Goal: Task Accomplishment & Management: Manage account settings

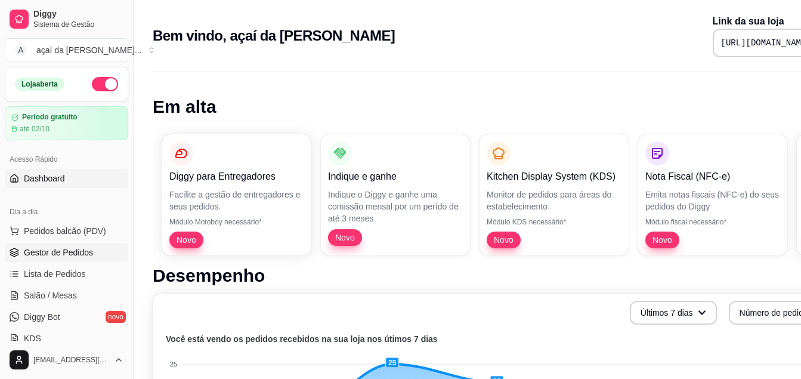
click at [60, 255] on span "Gestor de Pedidos" at bounding box center [58, 252] width 69 height 12
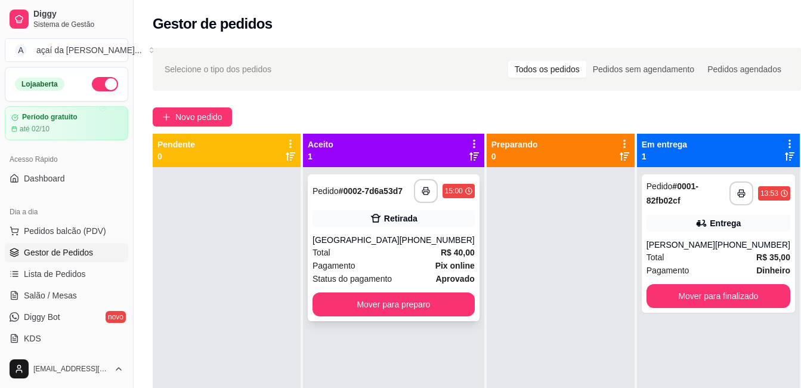
click at [401, 234] on div "**********" at bounding box center [394, 247] width 172 height 147
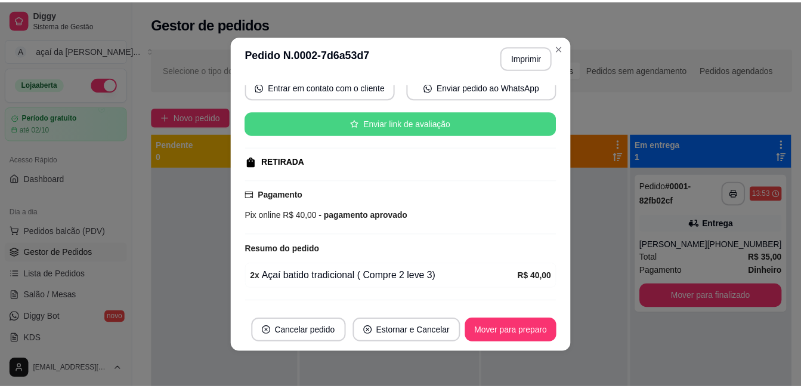
scroll to position [150, 0]
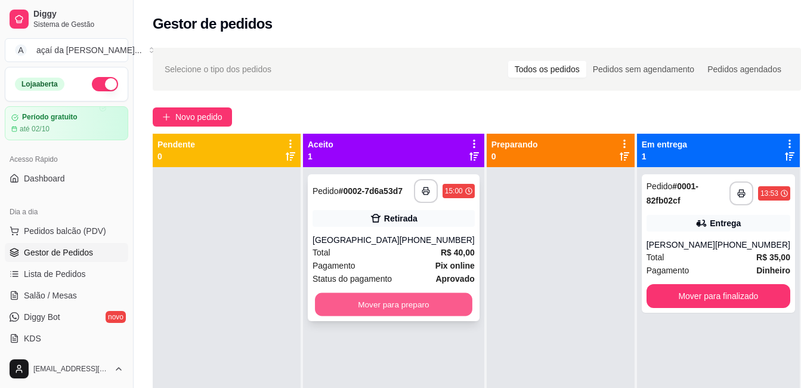
click at [399, 305] on button "Mover para preparo" at bounding box center [393, 304] width 157 height 23
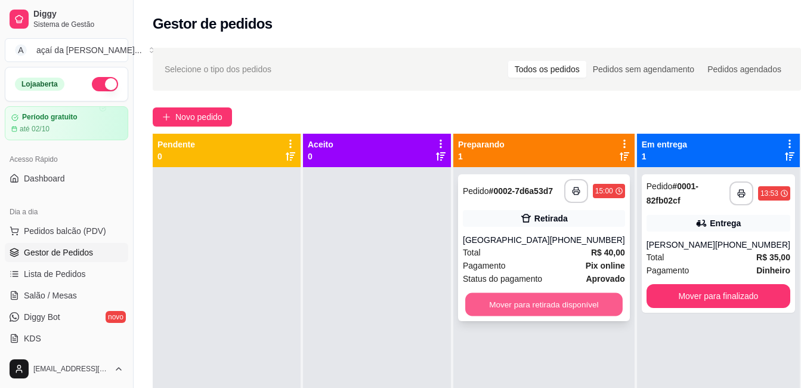
click at [509, 301] on button "Mover para retirada disponível" at bounding box center [543, 304] width 157 height 23
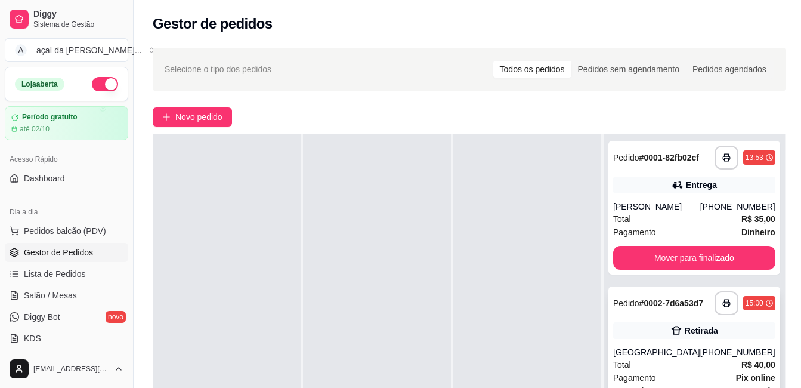
scroll to position [79, 0]
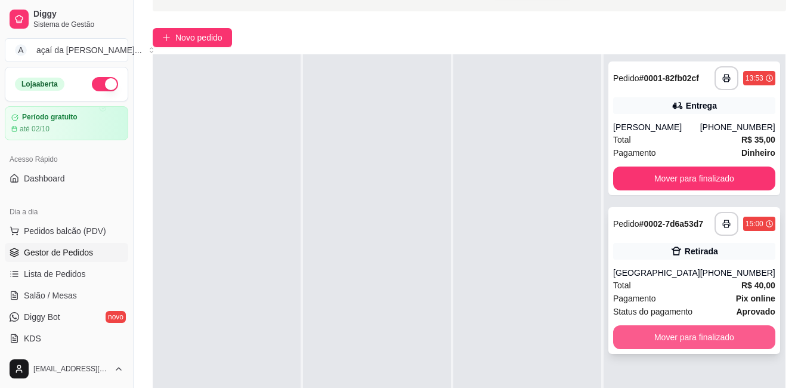
click at [693, 349] on button "Mover para finalizado" at bounding box center [694, 337] width 162 height 24
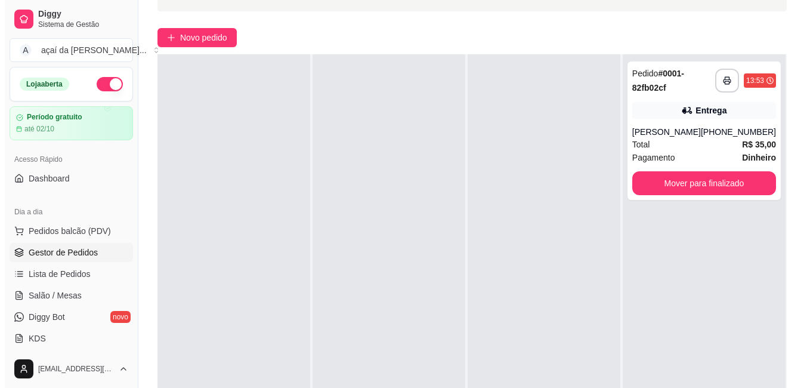
scroll to position [0, 0]
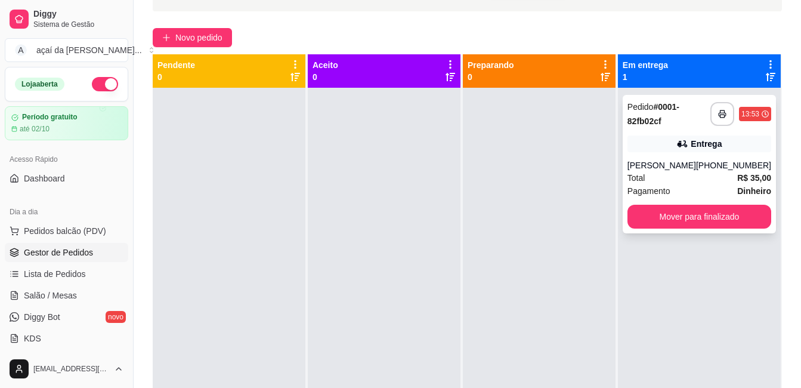
click at [697, 155] on div "**********" at bounding box center [699, 164] width 153 height 138
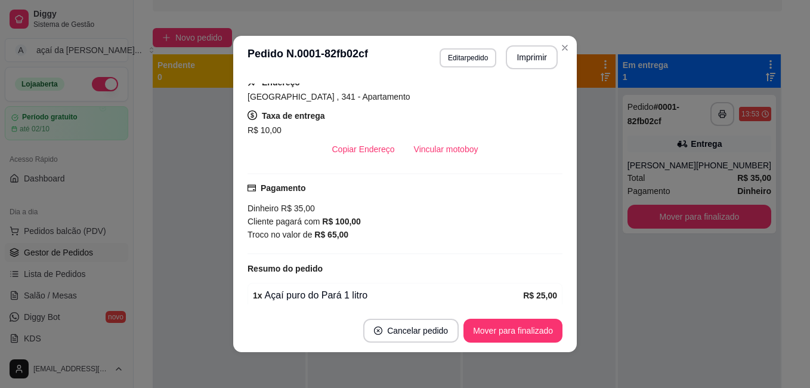
scroll to position [269, 0]
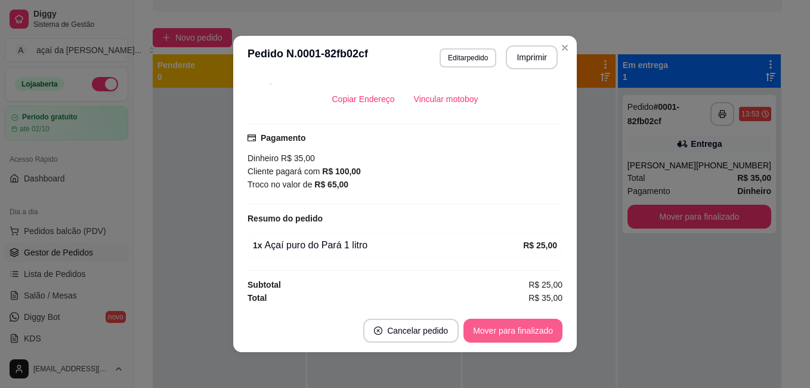
click at [507, 328] on button "Mover para finalizado" at bounding box center [513, 331] width 99 height 24
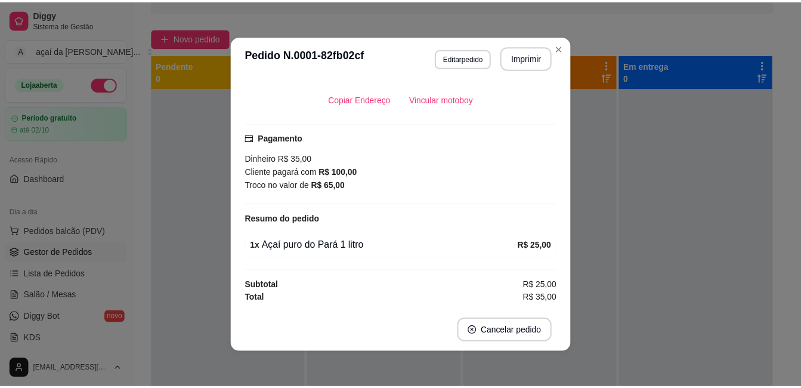
scroll to position [242, 0]
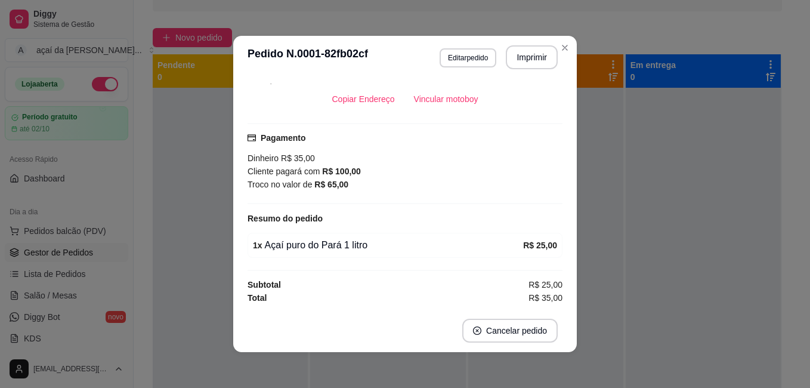
click at [233, 149] on div "Horário do pedido [DATE] 13:53 Status do pedido FINALIZADO Nome do cliente [PER…" at bounding box center [405, 194] width 344 height 230
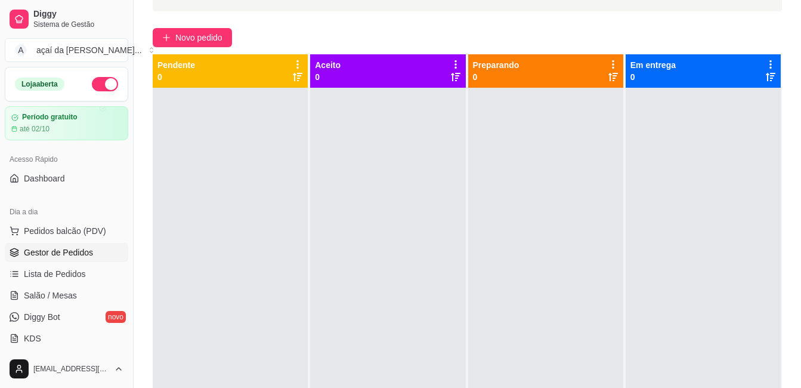
click at [215, 162] on div at bounding box center [230, 282] width 155 height 388
